Goal: Task Accomplishment & Management: Use online tool/utility

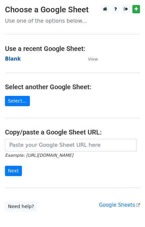
click at [9, 58] on strong "Blank" at bounding box center [13, 59] width 16 height 6
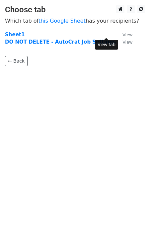
click at [123, 35] on small "View" at bounding box center [128, 34] width 10 height 5
click at [14, 35] on strong "Sheet1" at bounding box center [15, 35] width 20 height 6
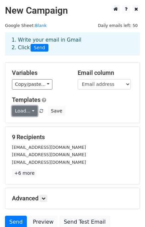
click at [28, 110] on link "Load..." at bounding box center [25, 111] width 26 height 10
click at [29, 109] on link "Load..." at bounding box center [25, 111] width 26 height 10
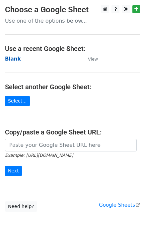
click at [11, 59] on strong "Blank" at bounding box center [13, 59] width 16 height 6
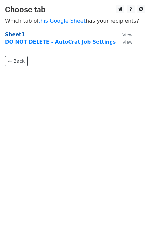
click at [11, 35] on strong "Sheet1" at bounding box center [15, 35] width 20 height 6
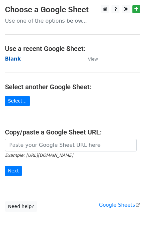
click at [11, 59] on strong "Blank" at bounding box center [13, 59] width 16 height 6
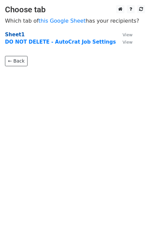
click at [14, 35] on strong "Sheet1" at bounding box center [15, 35] width 20 height 6
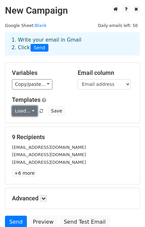
click at [31, 111] on link "Load..." at bounding box center [25, 111] width 26 height 10
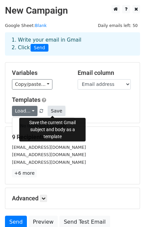
click at [53, 109] on button "Save" at bounding box center [56, 111] width 17 height 10
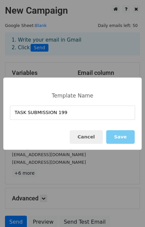
type input "TASK SUBMISSION 199"
click at [120, 135] on button "Save" at bounding box center [120, 137] width 29 height 14
